Goal: Find specific page/section: Find specific page/section

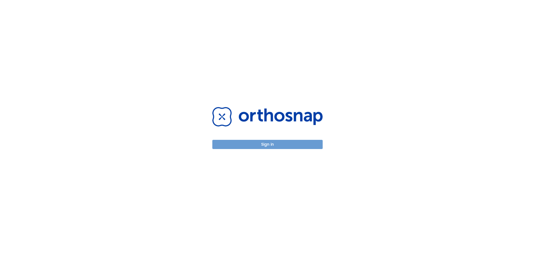
click at [260, 144] on button "Sign in" at bounding box center [267, 144] width 110 height 9
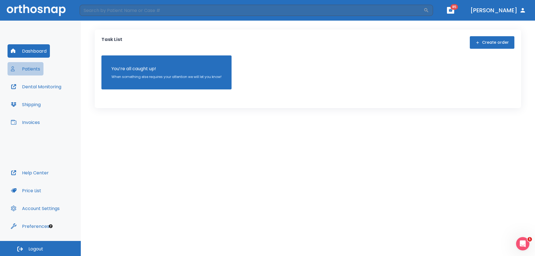
click at [36, 69] on button "Patients" at bounding box center [26, 68] width 36 height 13
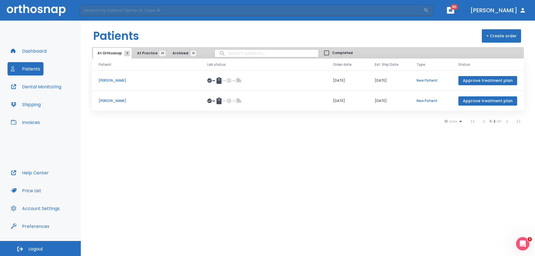
click at [147, 53] on span "At Practice 23" at bounding box center [149, 53] width 25 height 5
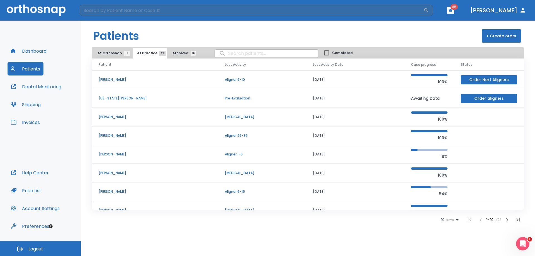
click at [239, 52] on input "search" at bounding box center [267, 53] width 104 height 11
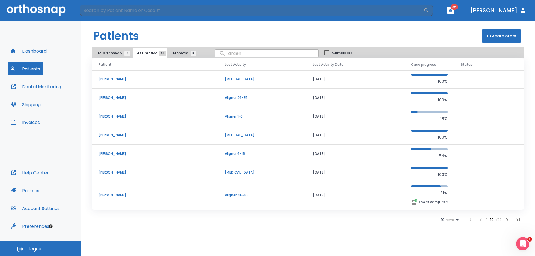
scroll to position [56, 0]
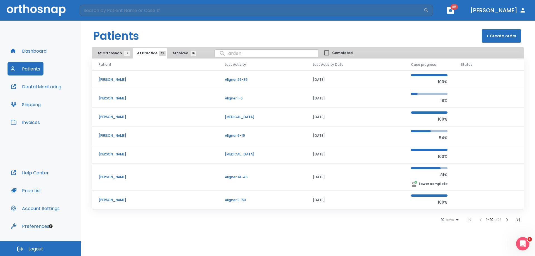
type input "arden"
drag, startPoint x: 154, startPoint y: 2, endPoint x: 153, endPoint y: 10, distance: 8.1
click at [154, 4] on header "​ 85 [PERSON_NAME]" at bounding box center [267, 10] width 535 height 21
click at [153, 10] on input "search" at bounding box center [252, 10] width 344 height 11
type input "[PERSON_NAME]"
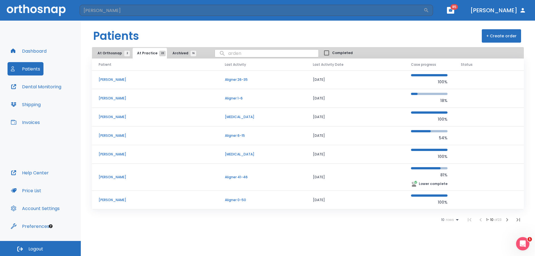
click at [238, 54] on input "arden" at bounding box center [267, 53] width 104 height 11
click at [226, 54] on input "arden" at bounding box center [267, 53] width 104 height 11
click at [110, 51] on span "At Orthosnap 2" at bounding box center [112, 53] width 30 height 5
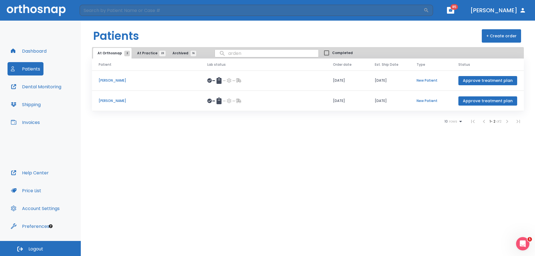
click at [150, 55] on span "At Practice 23" at bounding box center [149, 53] width 25 height 5
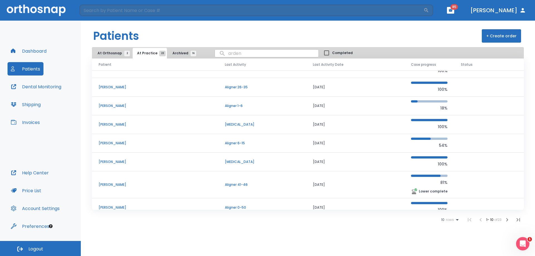
scroll to position [56, 0]
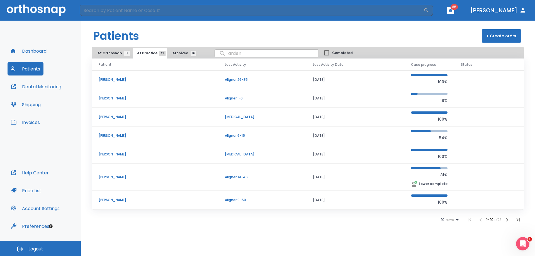
click at [238, 54] on input "arden" at bounding box center [267, 53] width 104 height 11
click at [238, 53] on input "arden" at bounding box center [267, 53] width 104 height 11
type input "a"
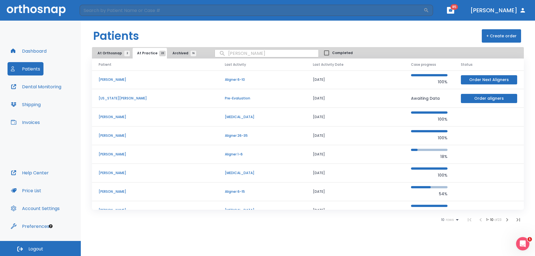
scroll to position [0, 0]
type input "[PERSON_NAME]"
click at [182, 50] on button "Archived 16" at bounding box center [183, 53] width 30 height 11
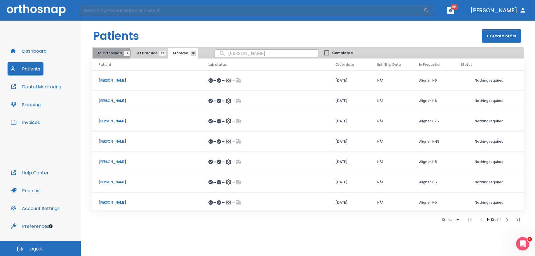
click at [109, 53] on span "At Orthosnap 2" at bounding box center [112, 53] width 30 height 5
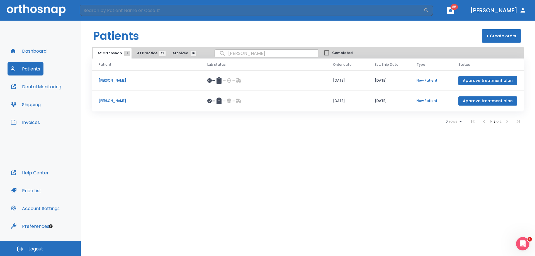
click at [494, 122] on span "1 - 2" at bounding box center [492, 121] width 7 height 5
click at [143, 54] on span "At Practice 23" at bounding box center [149, 53] width 25 height 5
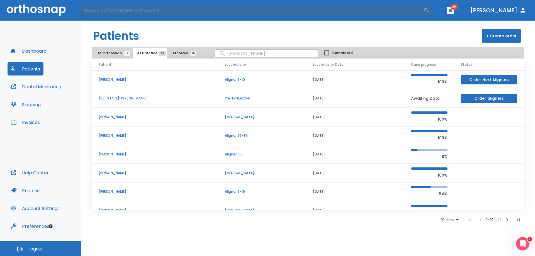
scroll to position [56, 0]
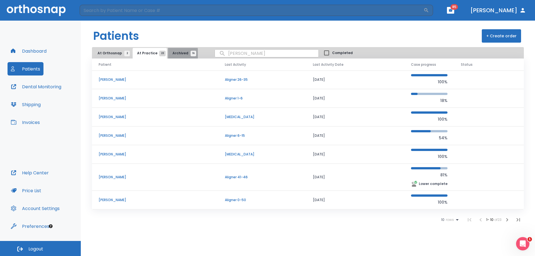
click at [175, 53] on span "Archived 16" at bounding box center [182, 53] width 21 height 5
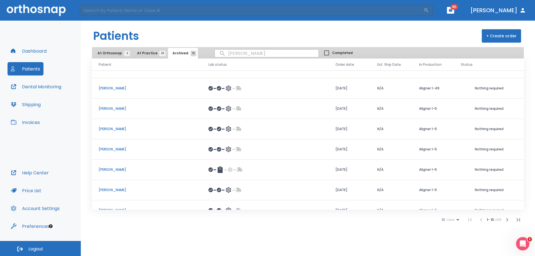
scroll to position [64, 0]
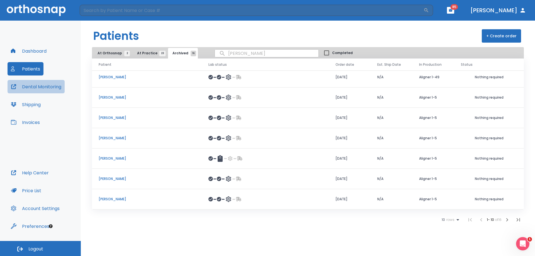
click at [41, 86] on button "Dental Monitoring" at bounding box center [36, 86] width 57 height 13
click at [33, 104] on button "Shipping" at bounding box center [26, 104] width 36 height 13
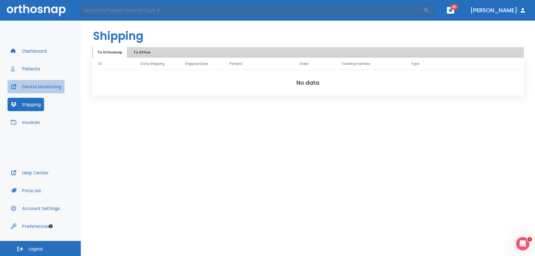
click at [41, 87] on button "Dental Monitoring" at bounding box center [36, 86] width 57 height 13
click at [38, 82] on button "Dental Monitoring" at bounding box center [36, 86] width 57 height 13
click at [36, 68] on button "Patients" at bounding box center [26, 68] width 36 height 13
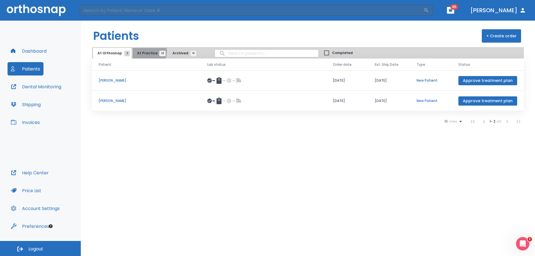
click at [147, 51] on span "At Practice 23" at bounding box center [149, 53] width 25 height 5
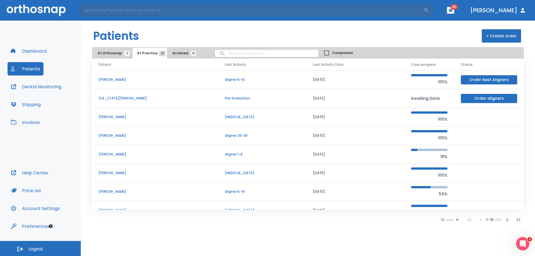
click at [256, 52] on input "search" at bounding box center [267, 53] width 104 height 11
type input "[PERSON_NAME]"
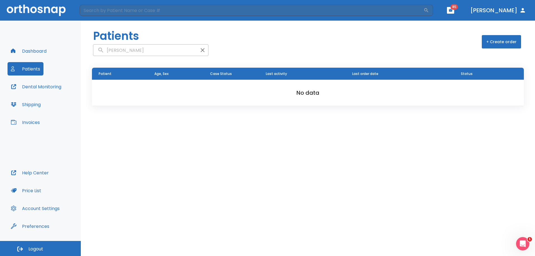
click at [157, 51] on input "[PERSON_NAME]" at bounding box center [145, 50] width 104 height 11
click at [35, 48] on button "Dashboard" at bounding box center [29, 50] width 42 height 13
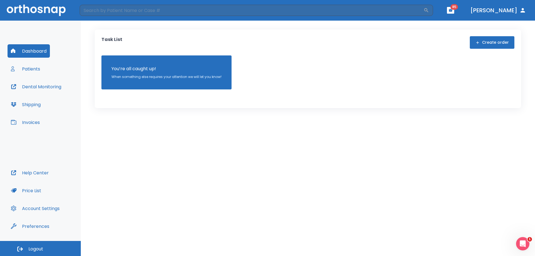
click at [35, 67] on button "Patients" at bounding box center [26, 68] width 36 height 13
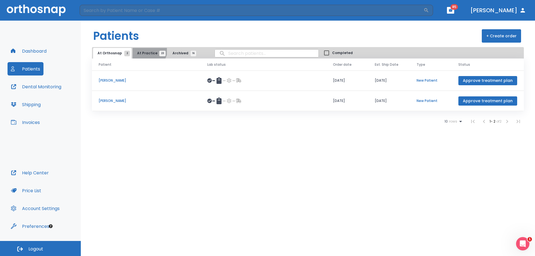
click at [147, 50] on button "At Practice 23" at bounding box center [150, 53] width 34 height 11
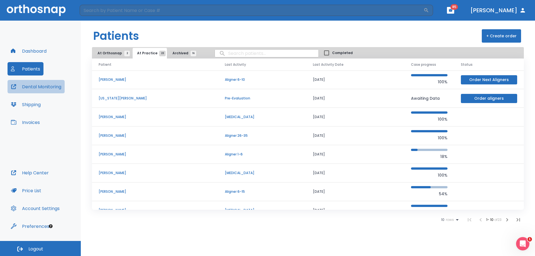
click at [36, 85] on button "Dental Monitoring" at bounding box center [36, 86] width 57 height 13
